Goal: Navigation & Orientation: Go to known website

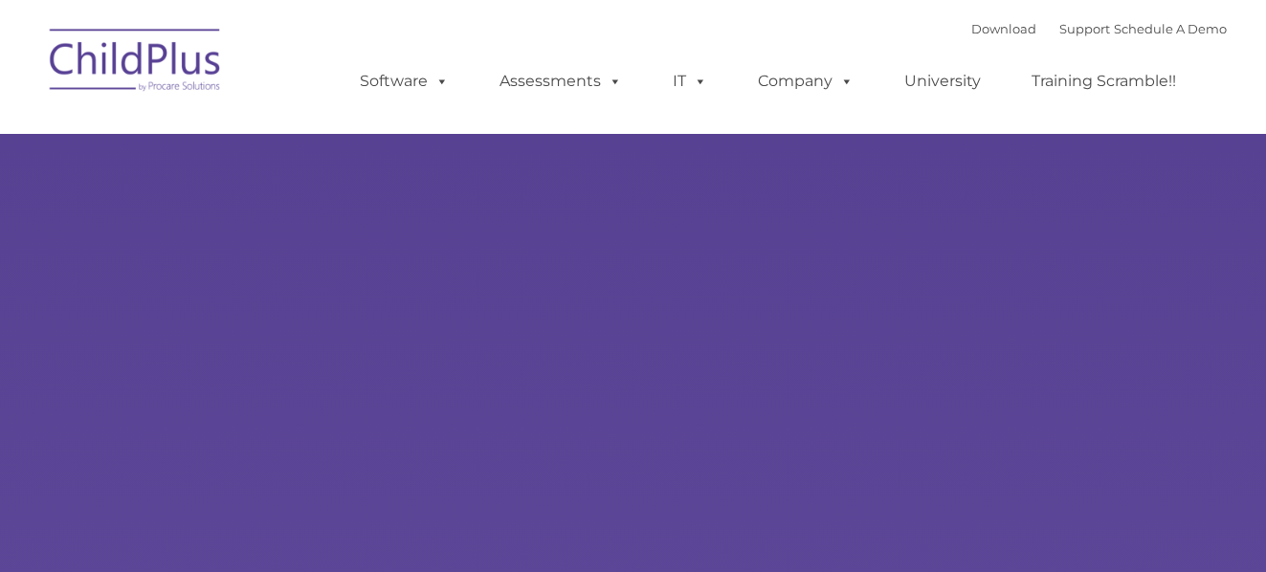
type input ""
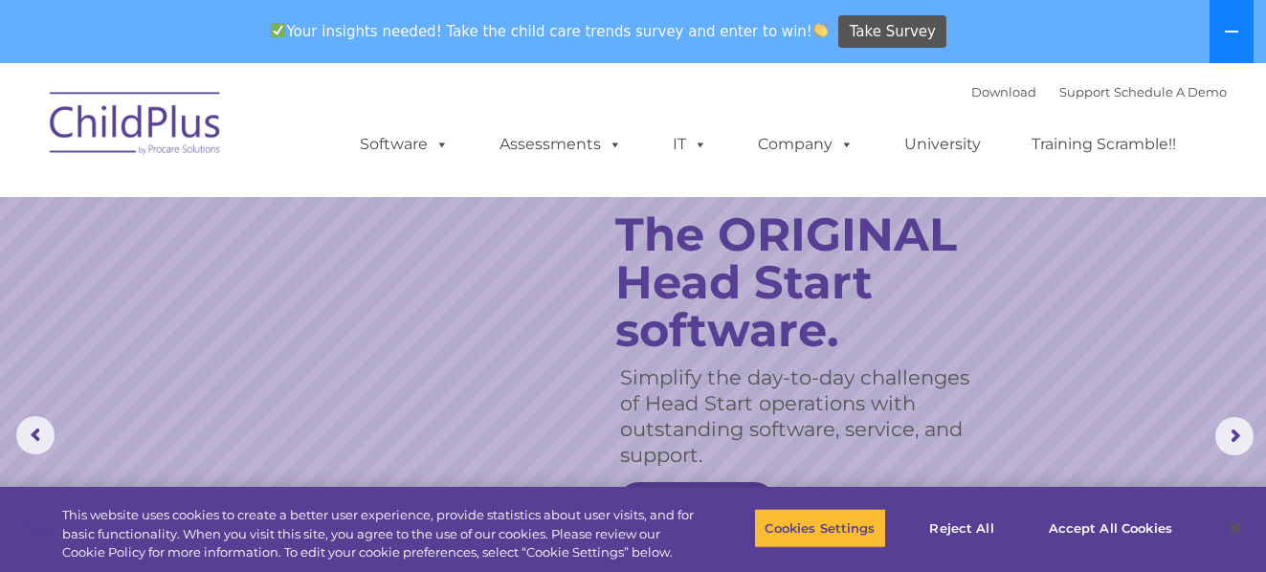
click at [1230, 30] on icon at bounding box center [1231, 31] width 15 height 15
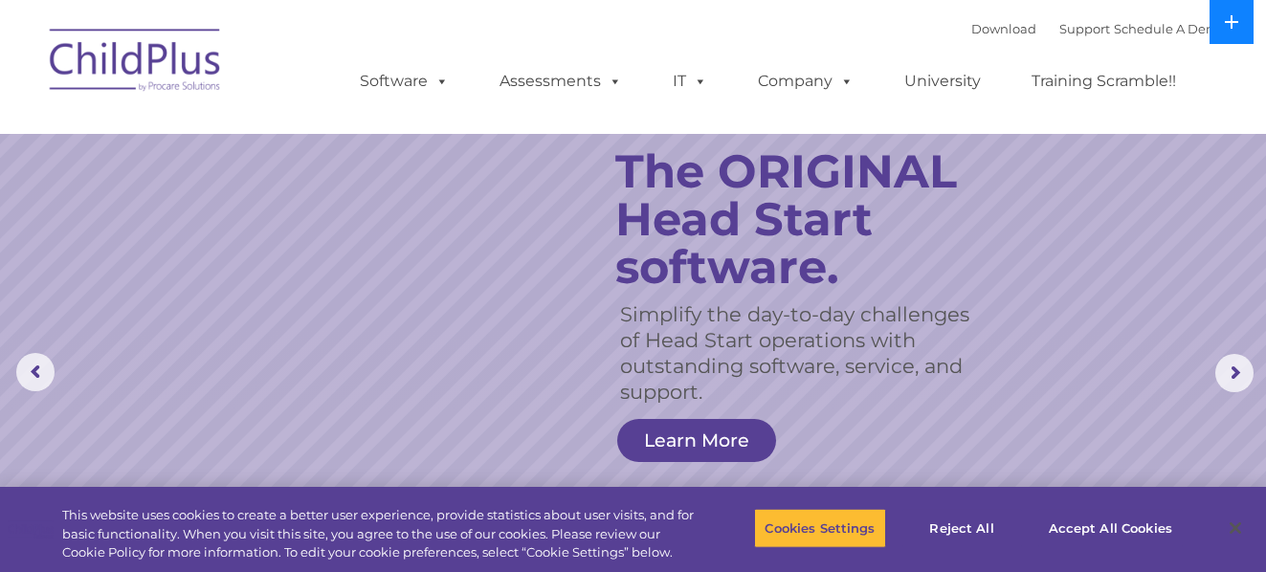
click at [1233, 17] on icon at bounding box center [1231, 21] width 15 height 15
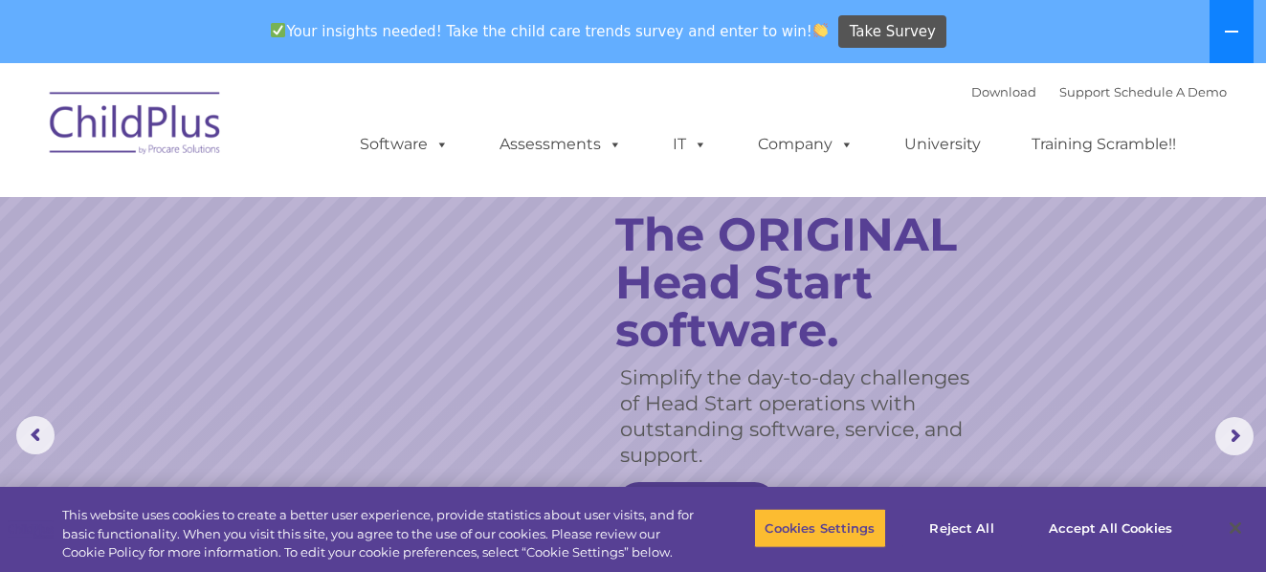
click at [1233, 17] on button at bounding box center [1231, 31] width 44 height 63
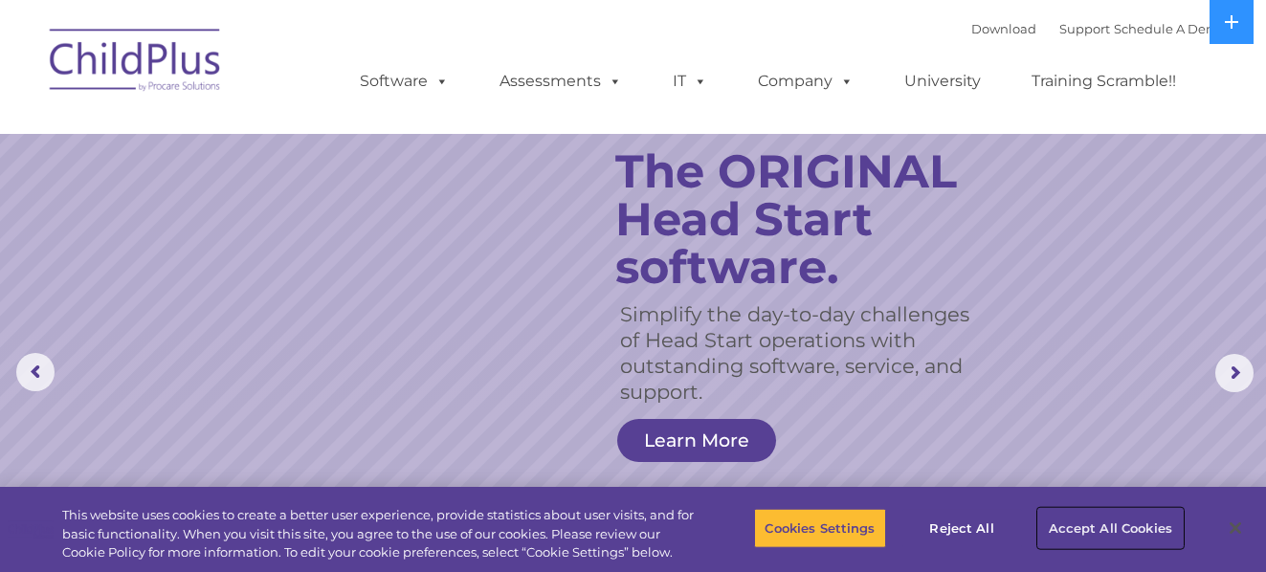
click at [1092, 523] on button "Accept All Cookies" at bounding box center [1110, 528] width 144 height 40
